Goal: Transaction & Acquisition: Purchase product/service

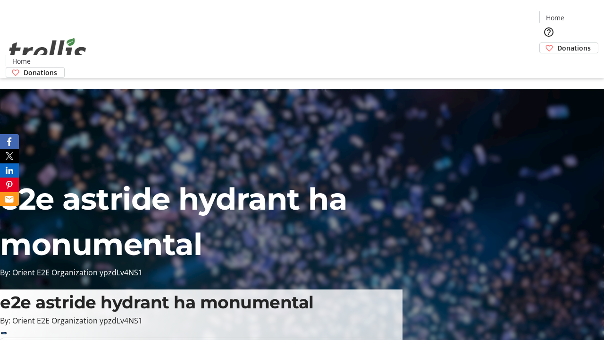
click at [558, 43] on span "Donations" at bounding box center [575, 48] width 34 height 10
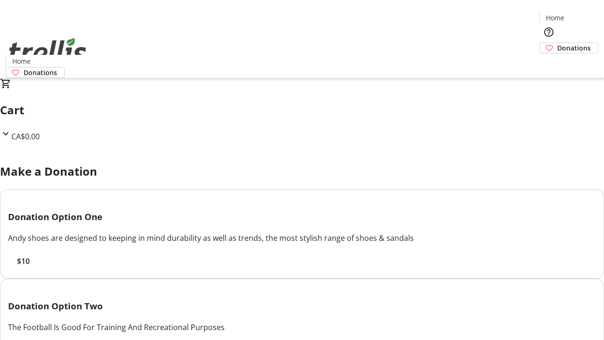
select select "CA"
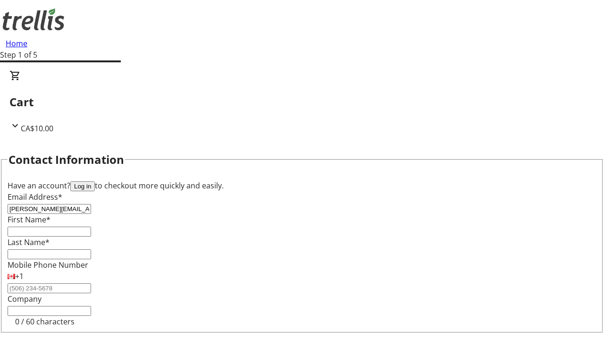
type input "[PERSON_NAME][EMAIL_ADDRESS][DOMAIN_NAME]"
type input "[PERSON_NAME]"
type input "[STREET_ADDRESS][PERSON_NAME]"
type input "Kelowna"
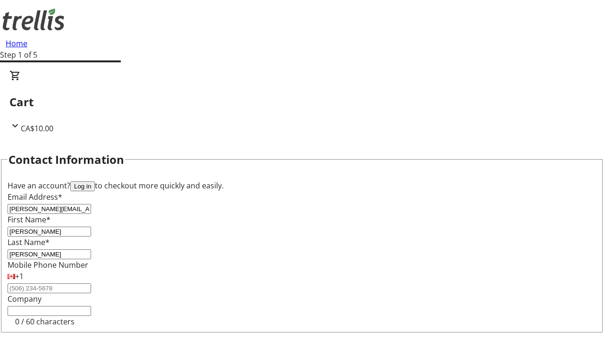
select select "BC"
type input "Kelowna"
type input "V1Y 0C2"
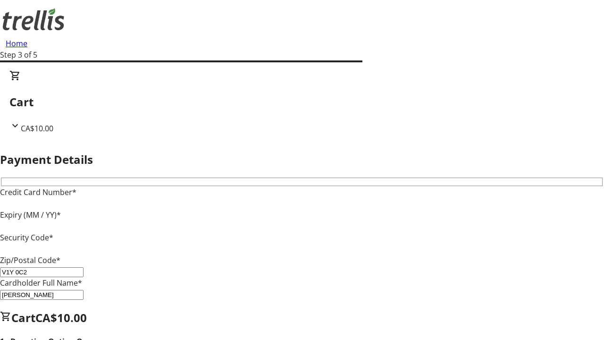
type input "V1Y 0C2"
